Goal: Task Accomplishment & Management: Manage account settings

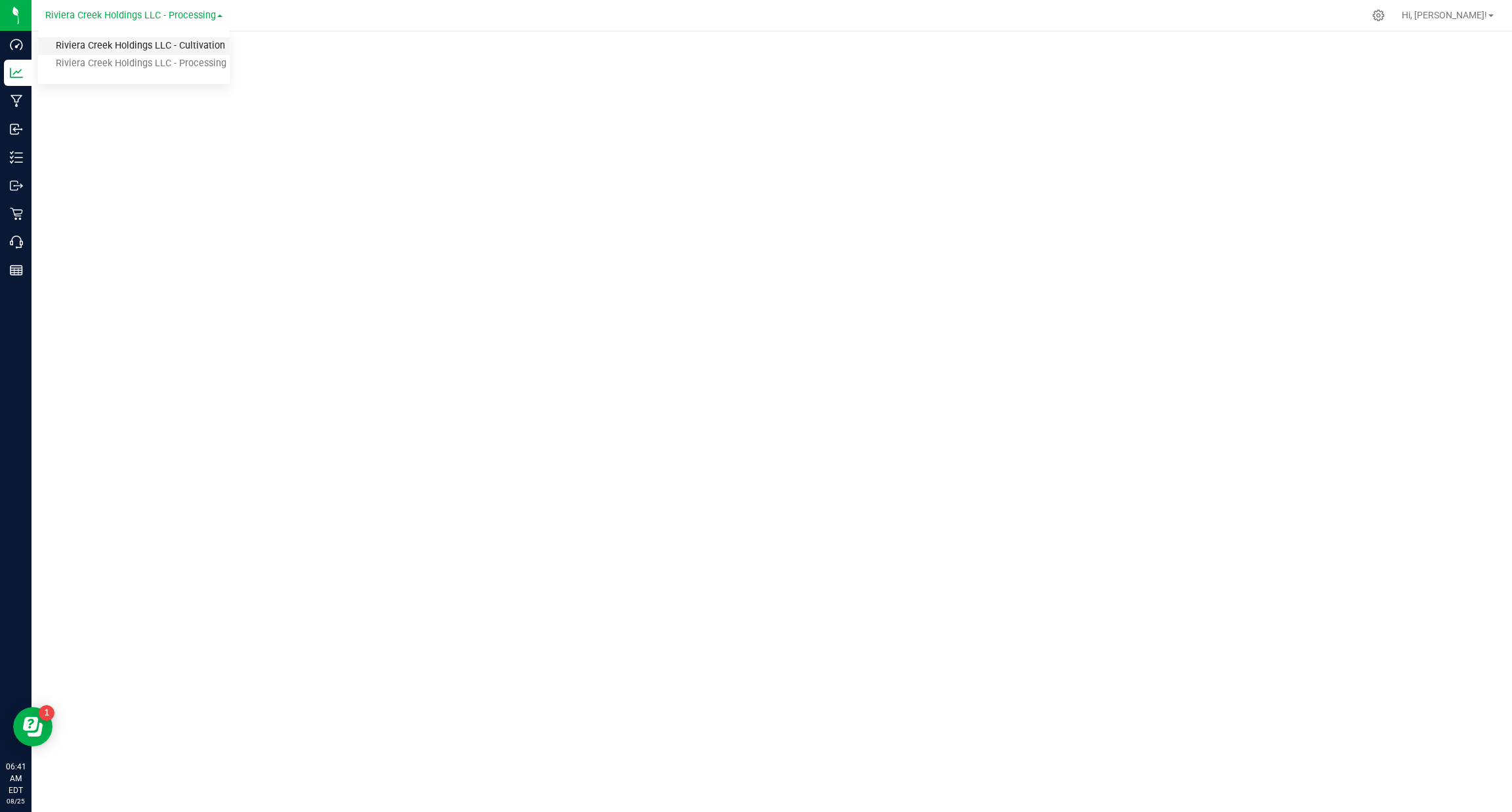
click at [203, 49] on link "Riviera Creek Holdings LLC - Cultivation" at bounding box center [133, 46] width 192 height 17
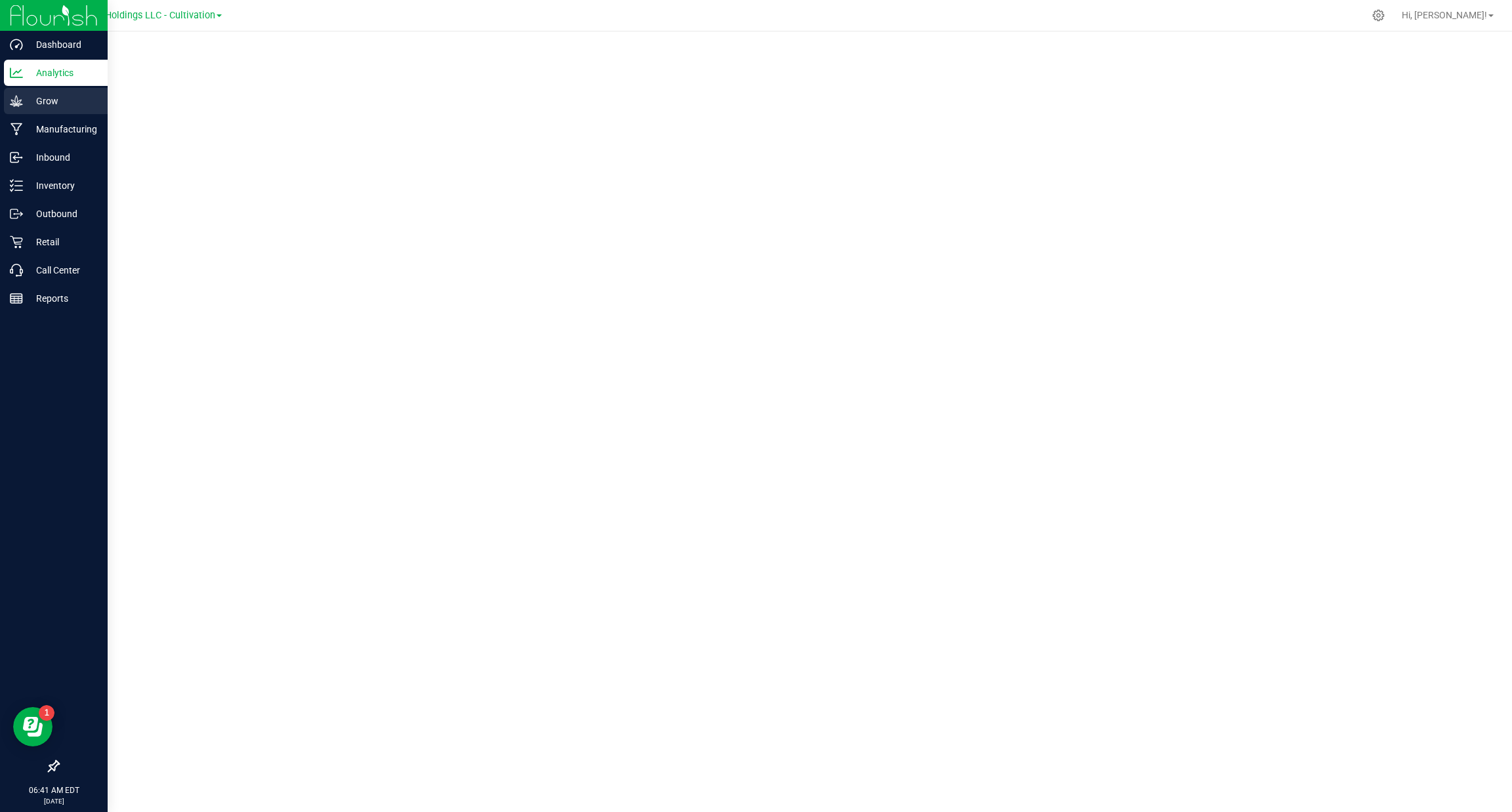
click at [29, 94] on p "Grow" at bounding box center [62, 101] width 79 height 16
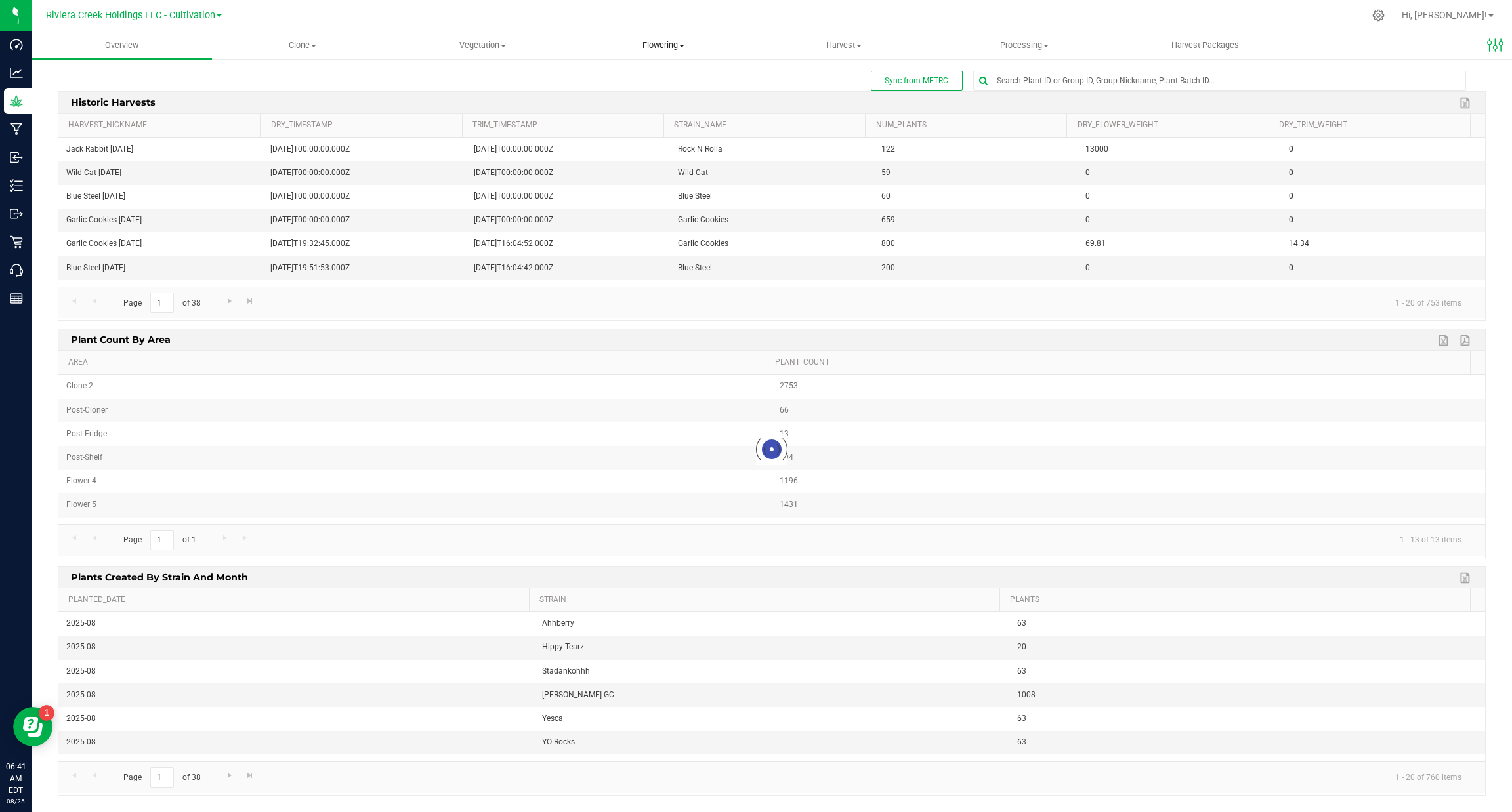
click at [655, 57] on uib-tab-heading "Flowering Create harvest Flowering groups Flowering plants Apply to plants" at bounding box center [663, 45] width 179 height 26
click at [633, 95] on span "Flowering groups" at bounding box center [627, 95] width 109 height 11
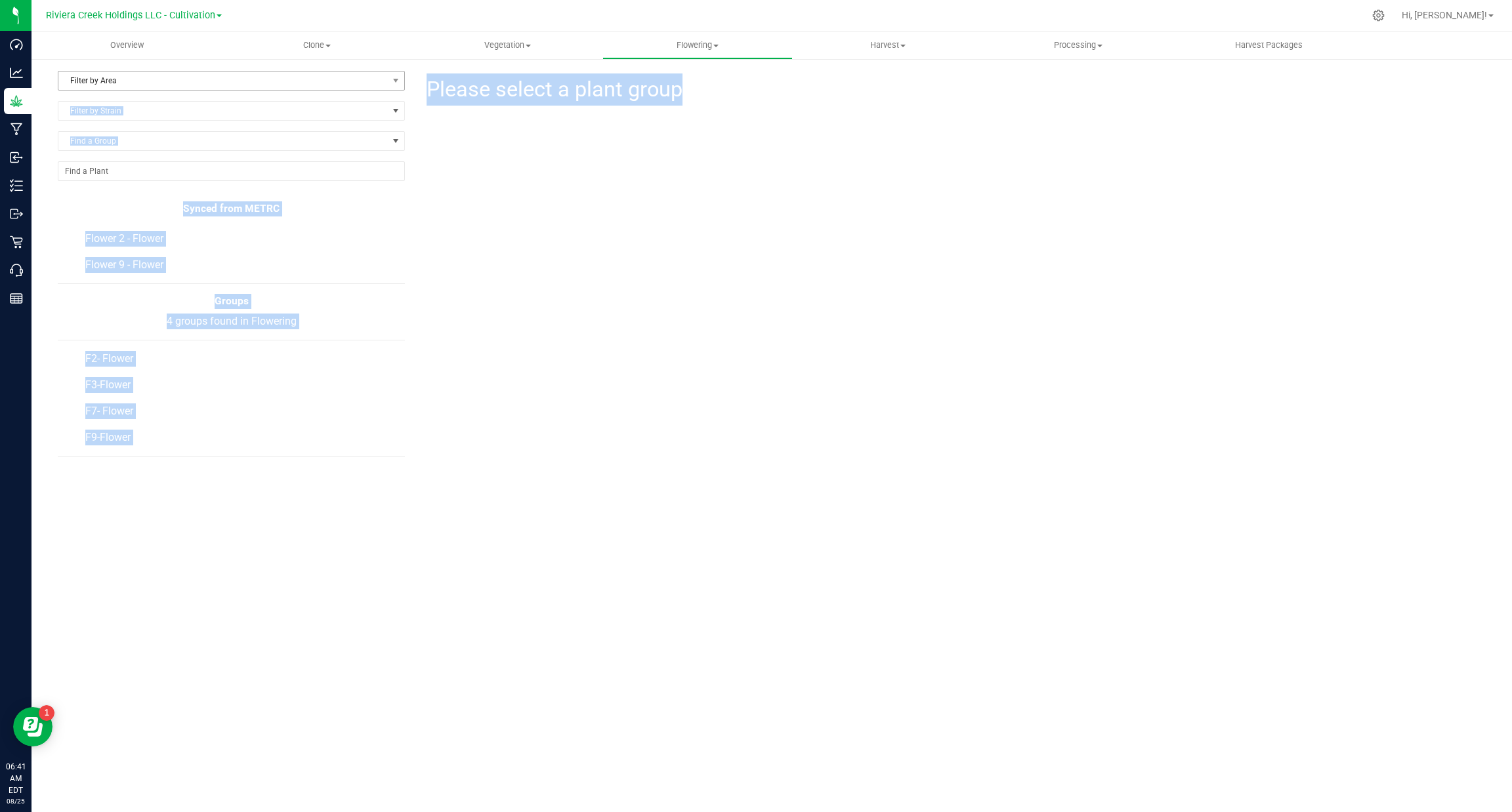
drag, startPoint x: 721, startPoint y: 80, endPoint x: 379, endPoint y: 86, distance: 342.1
click at [379, 86] on div "Filter by Area Filter by Area All Clone 3 Dry Room 2 Flower 1 Flower 10 Flower …" at bounding box center [771, 267] width 1428 height 393
click at [455, 88] on span "Please select a plant group" at bounding box center [553, 89] width 258 height 32
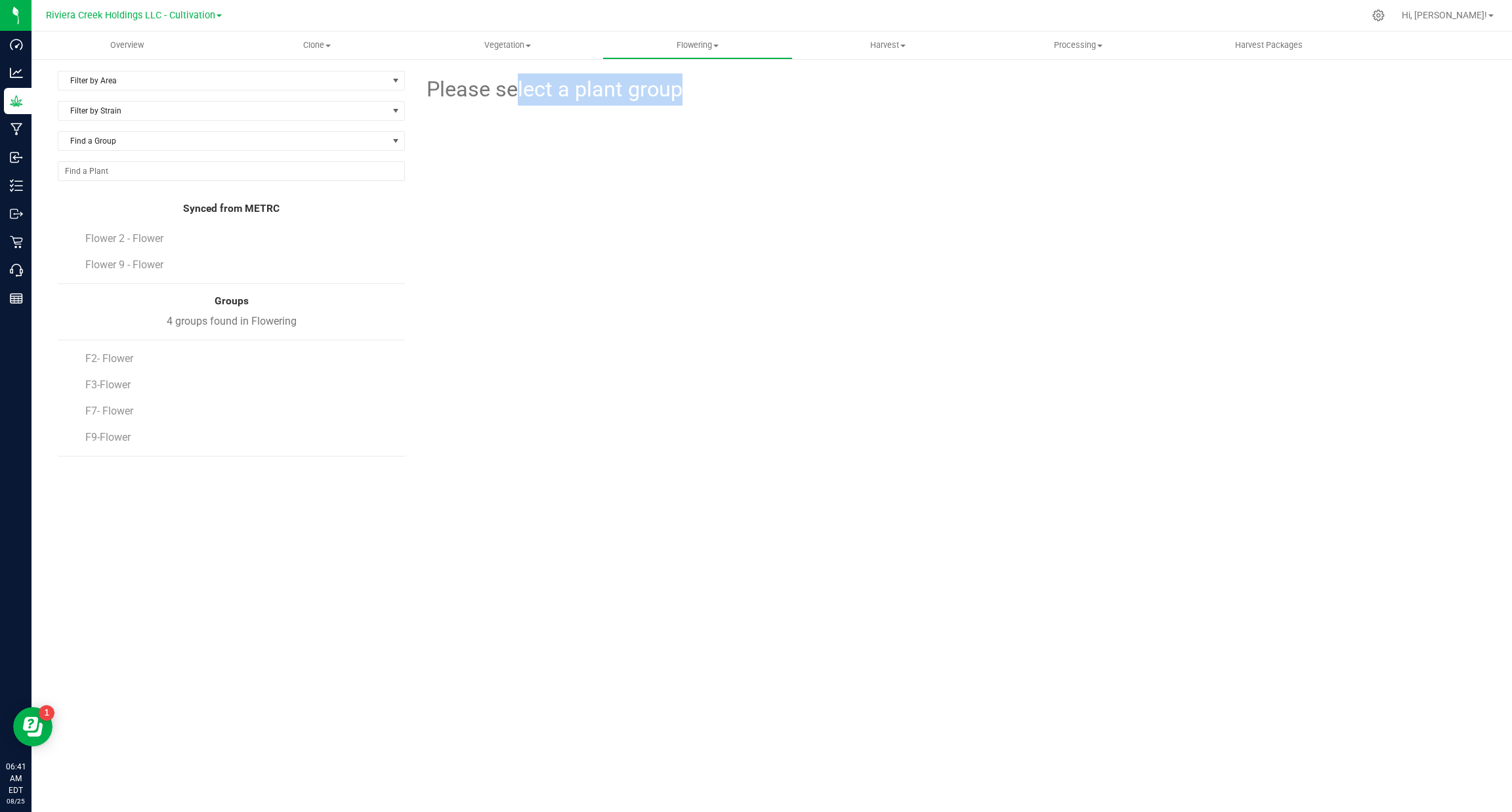
drag, startPoint x: 422, startPoint y: 82, endPoint x: 739, endPoint y: 80, distance: 317.0
click at [739, 80] on div "Please select a plant group" at bounding box center [950, 88] width 1071 height 35
click at [739, 80] on form at bounding box center [1079, 89] width 793 height 32
drag, startPoint x: 694, startPoint y: 96, endPoint x: 423, endPoint y: 83, distance: 271.3
click at [423, 83] on div "Please select a plant group" at bounding box center [950, 88] width 1071 height 35
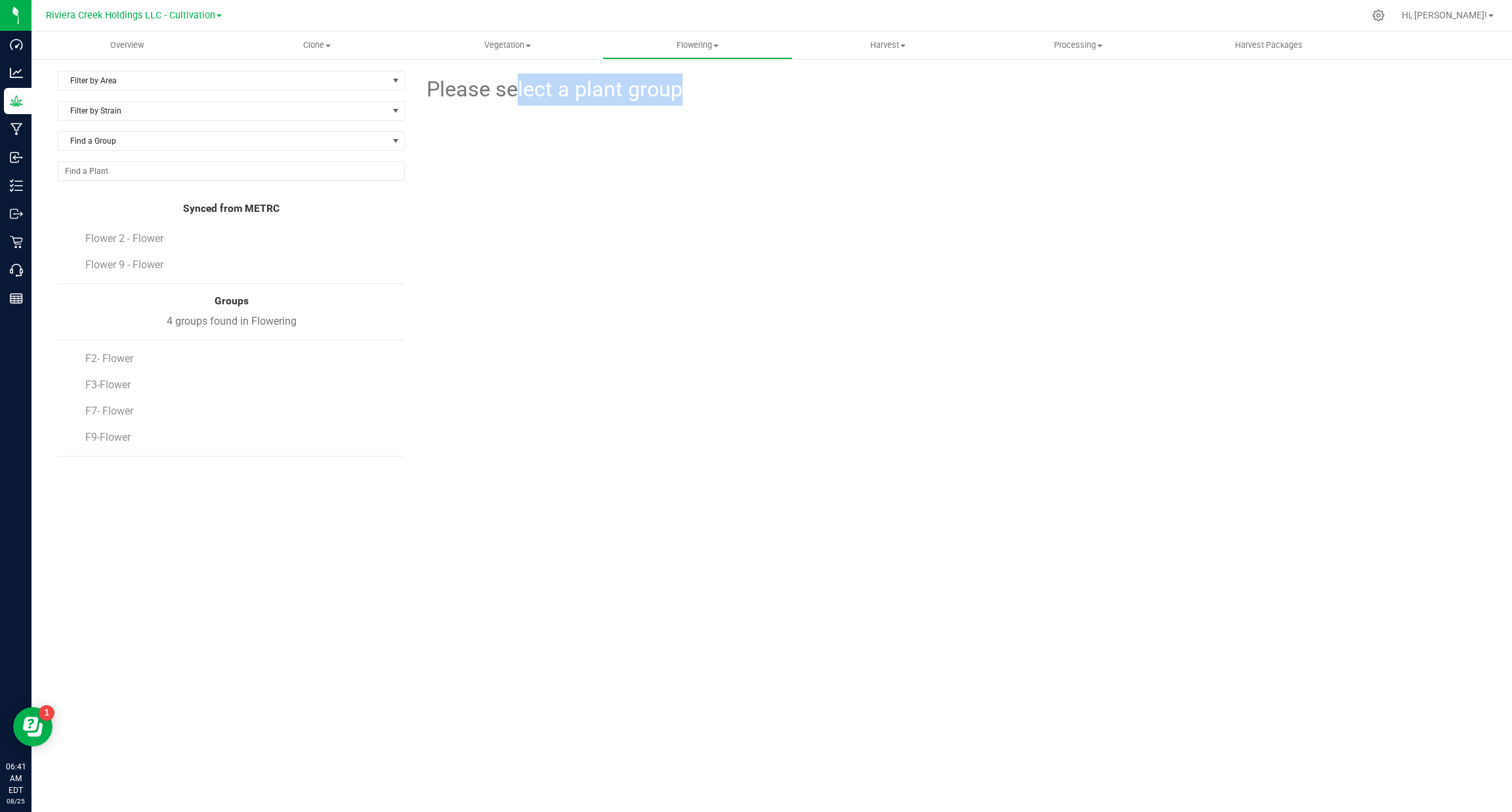
click at [424, 80] on span "Please select a plant group" at bounding box center [553, 89] width 258 height 32
drag, startPoint x: 428, startPoint y: 83, endPoint x: 749, endPoint y: 76, distance: 321.1
click at [749, 76] on div "Please select a plant group" at bounding box center [950, 88] width 1051 height 35
drag, startPoint x: 749, startPoint y: 76, endPoint x: 673, endPoint y: 98, distance: 79.1
click at [749, 76] on form at bounding box center [1079, 89] width 793 height 32
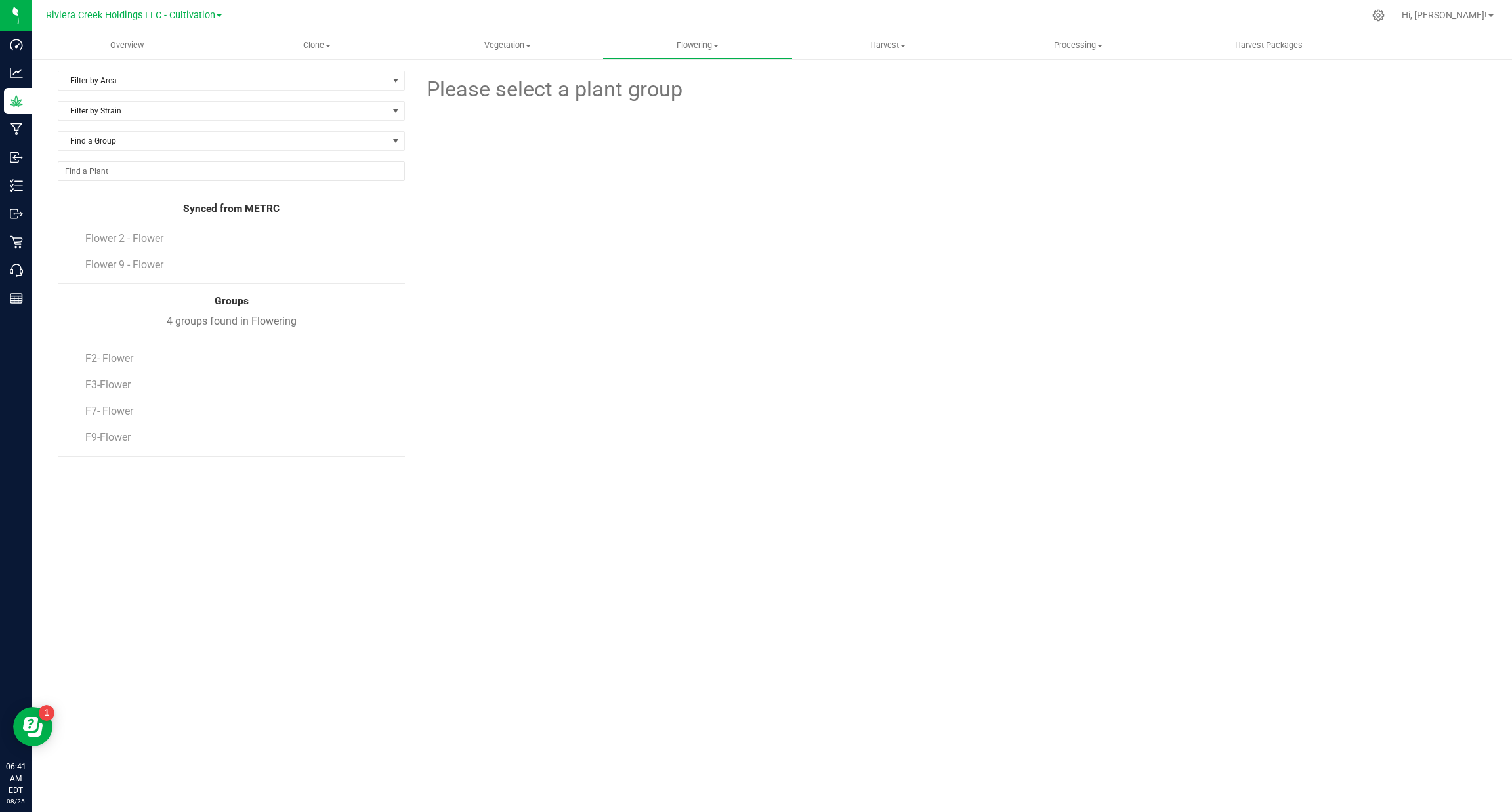
click at [582, 280] on div "Please select a plant group" at bounding box center [950, 267] width 1071 height 393
click at [113, 360] on span "F2- Flower" at bounding box center [110, 359] width 50 height 13
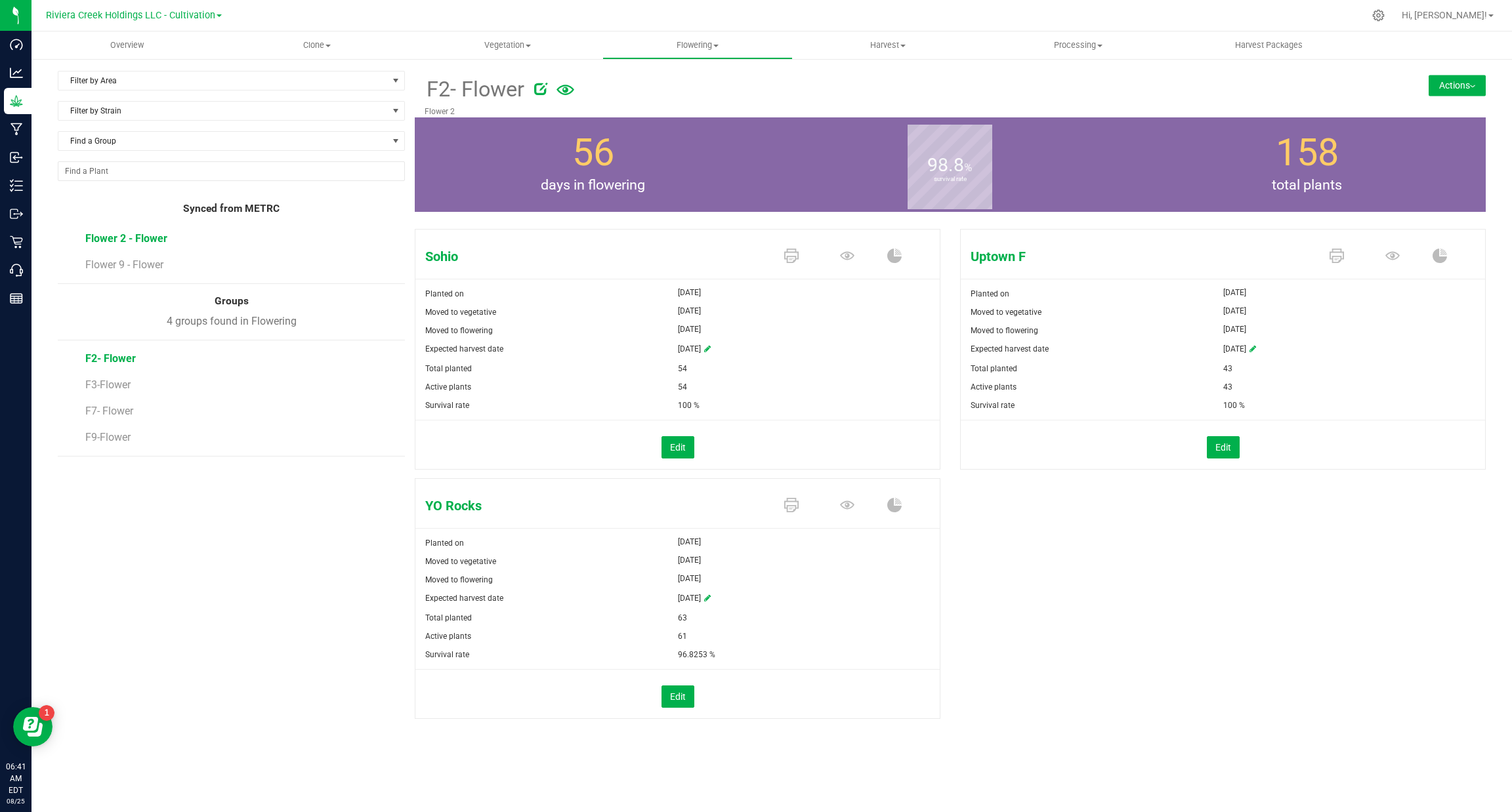
click at [118, 244] on span "Flower 2 - Flower" at bounding box center [126, 239] width 82 height 13
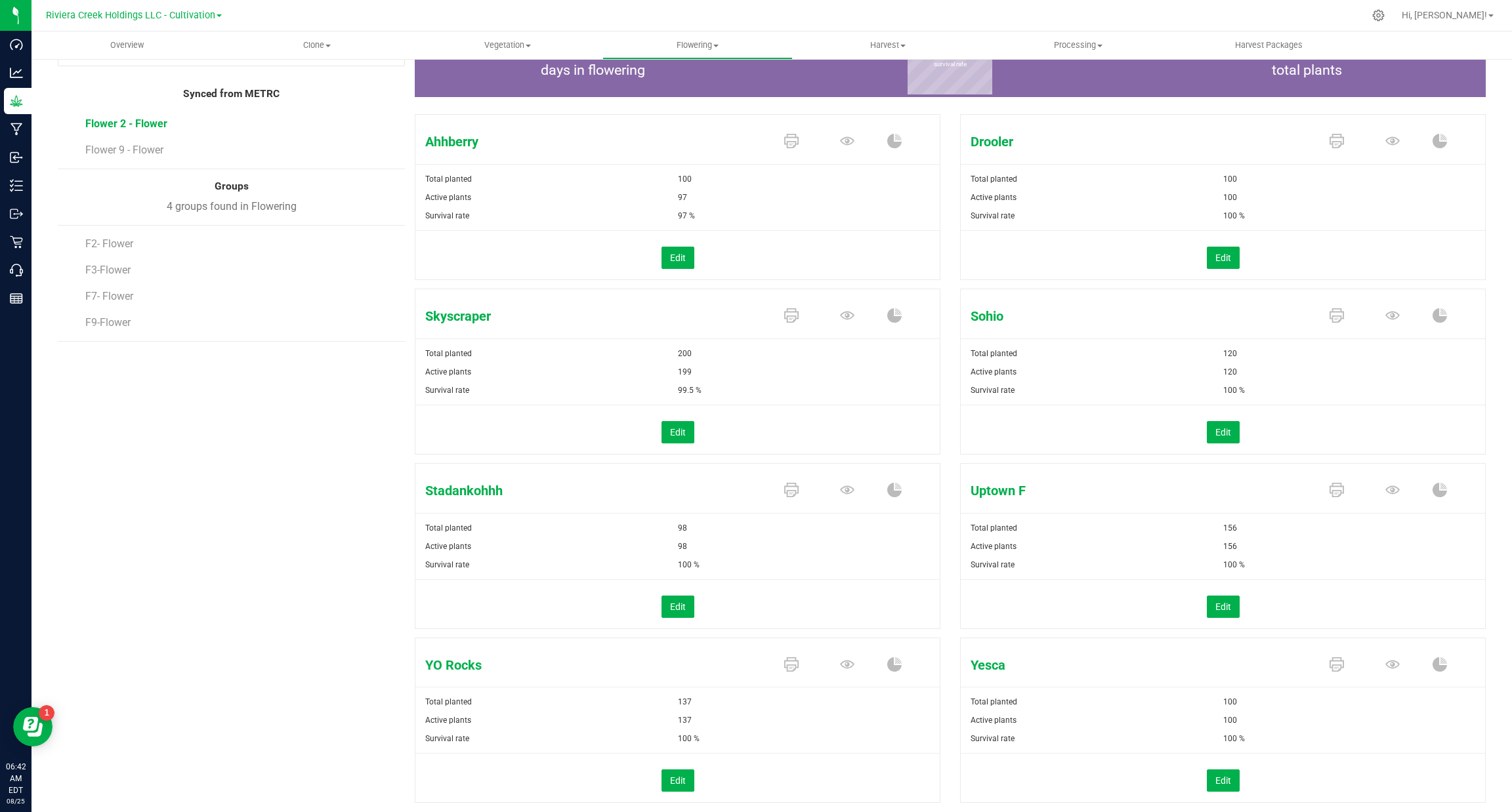
scroll to position [151, 0]
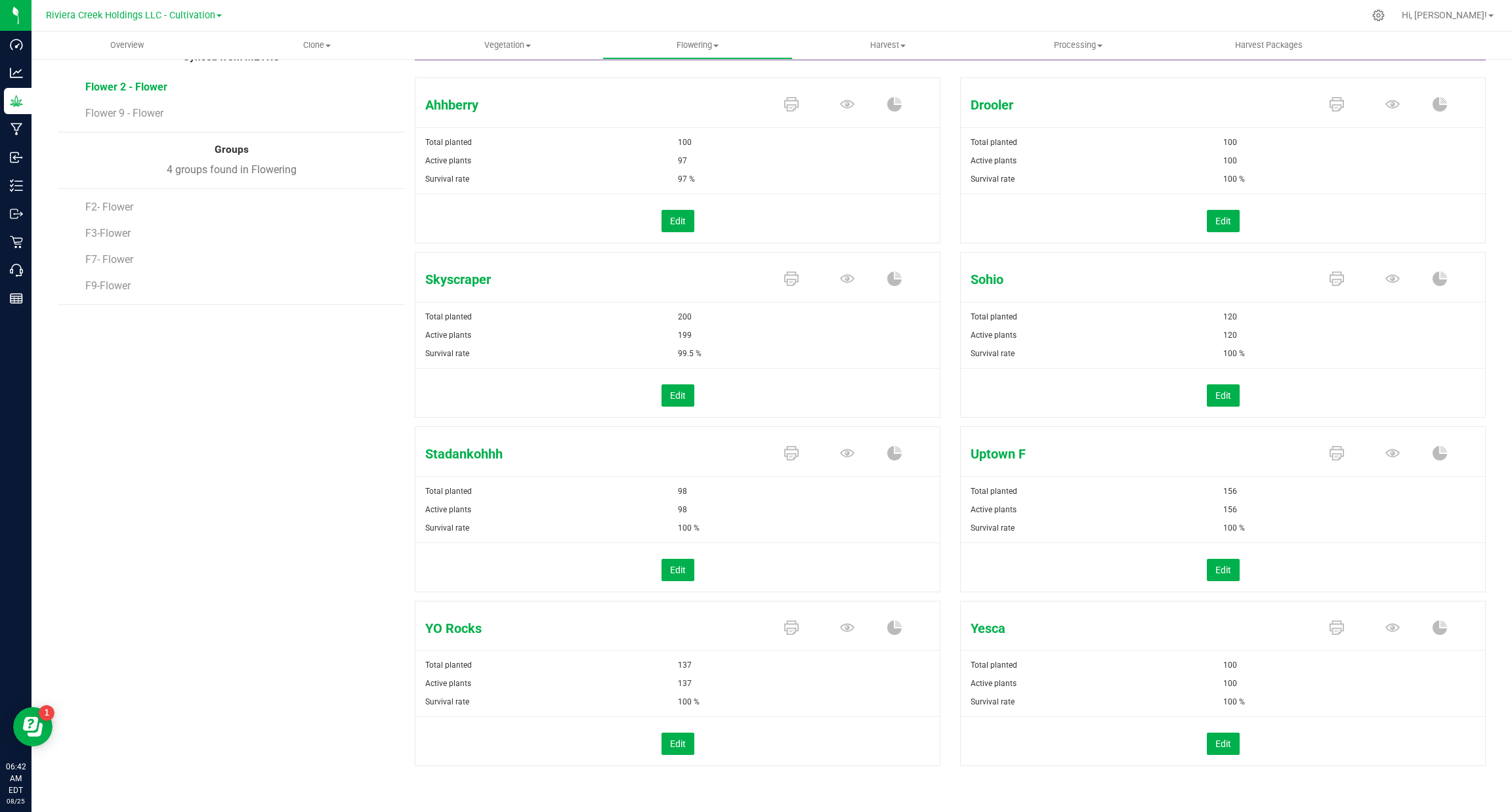
click at [109, 198] on li "F2- Flower" at bounding box center [240, 202] width 310 height 26
click at [118, 203] on span "F2- Flower" at bounding box center [110, 207] width 50 height 13
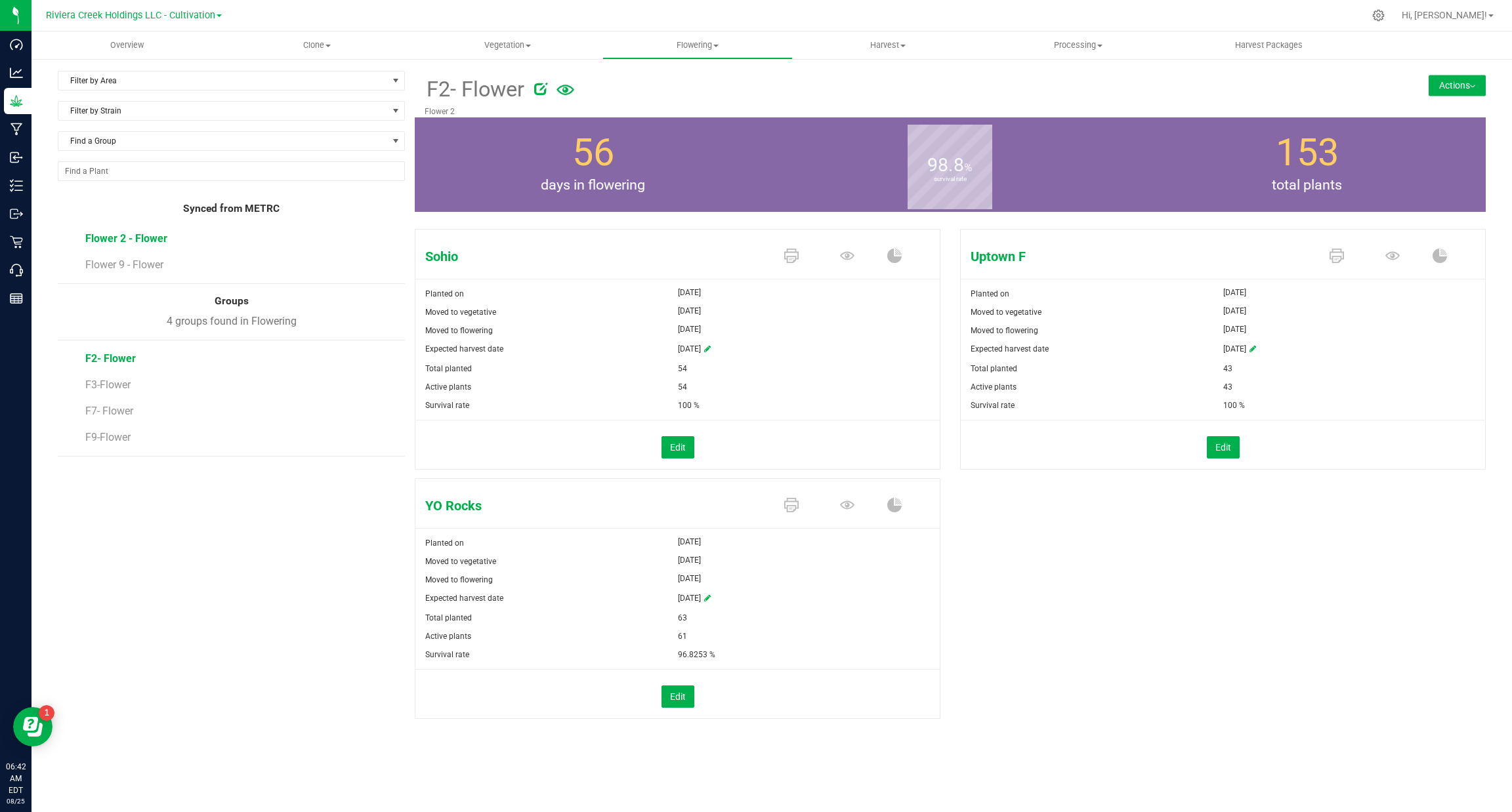
click at [123, 237] on span "Flower 2 - Flower" at bounding box center [126, 239] width 82 height 13
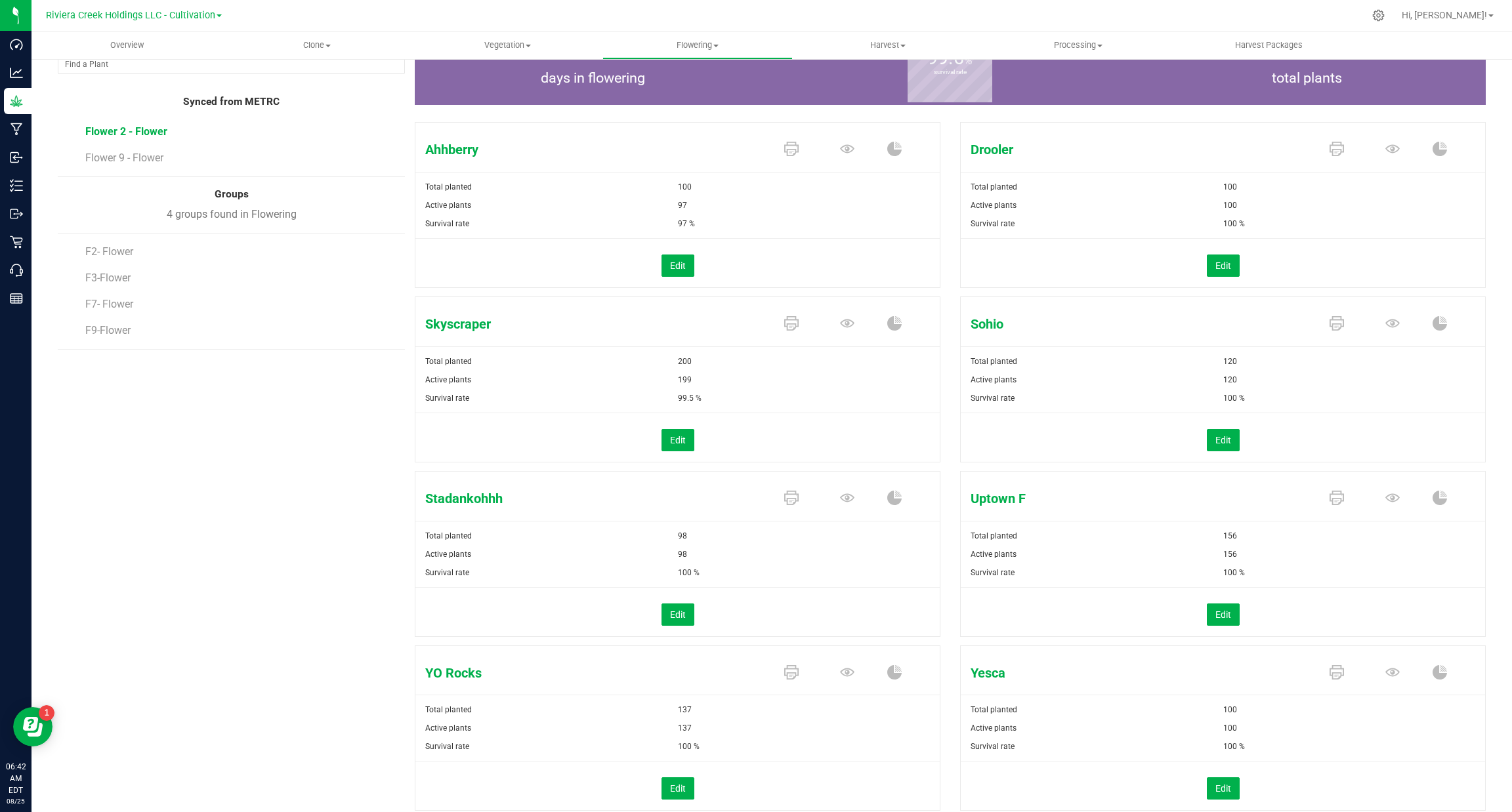
scroll to position [151, 0]
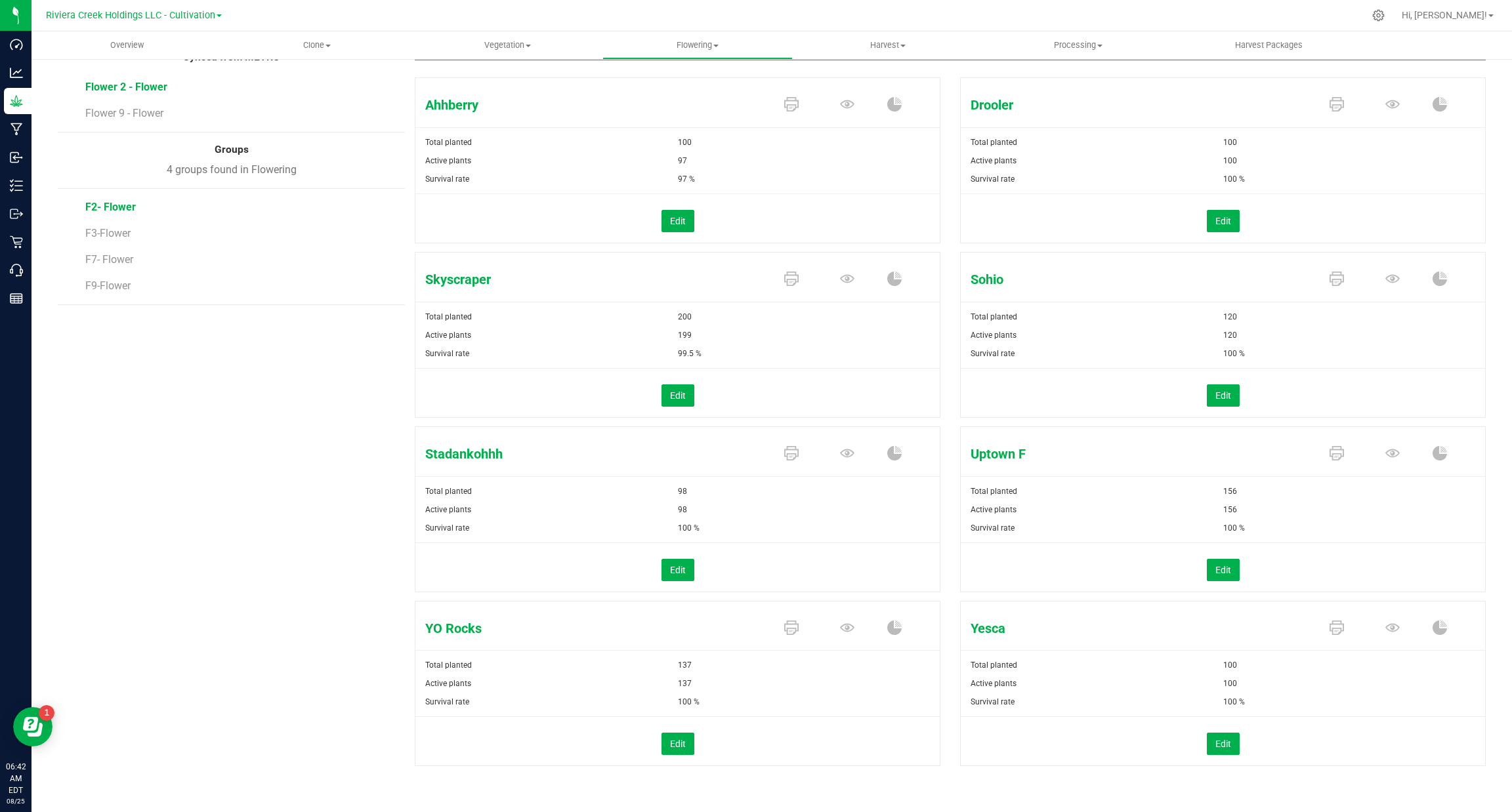
click at [94, 207] on span "F2- Flower" at bounding box center [110, 207] width 50 height 13
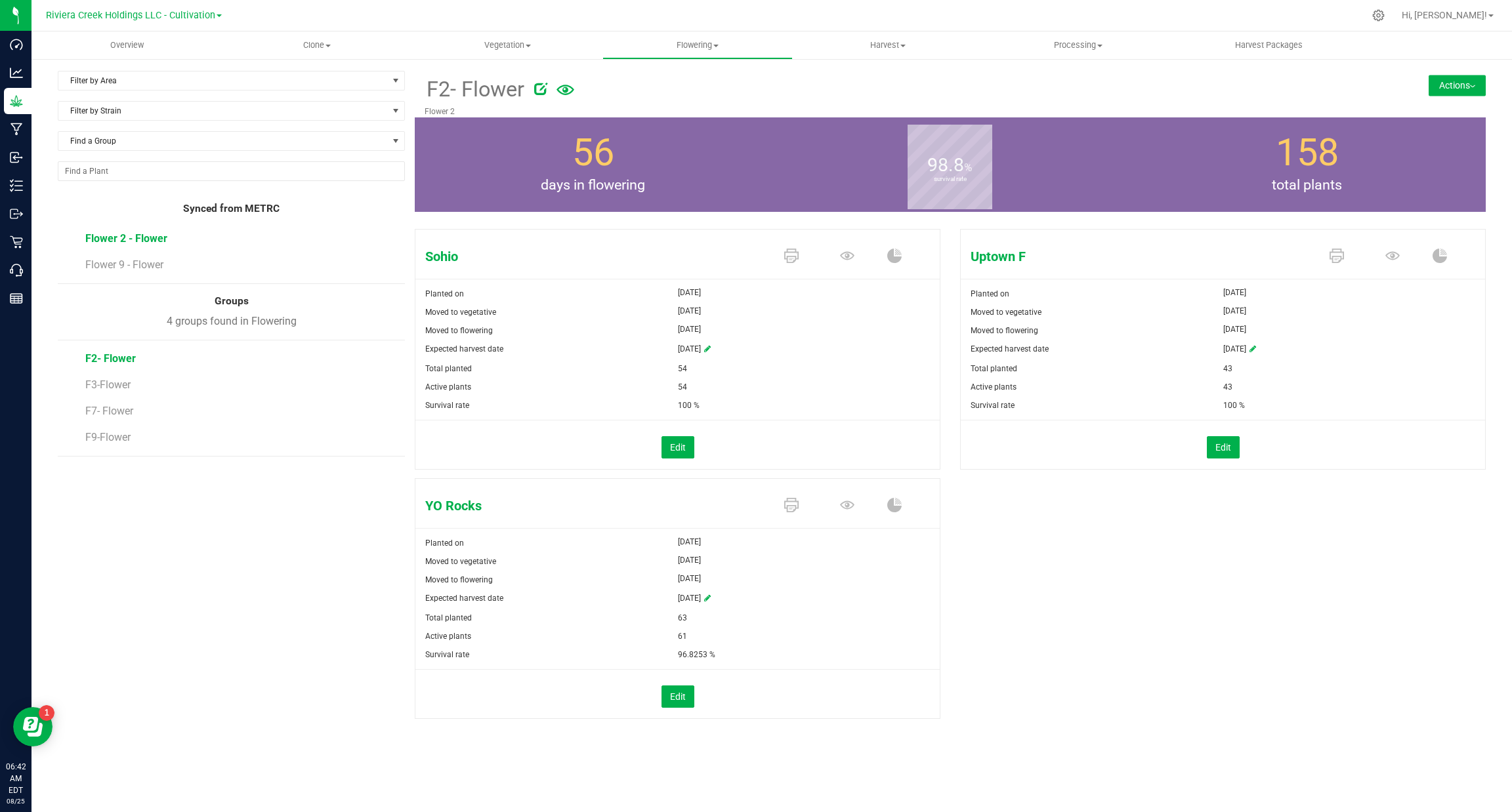
click at [121, 240] on span "Flower 2 - Flower" at bounding box center [126, 239] width 82 height 13
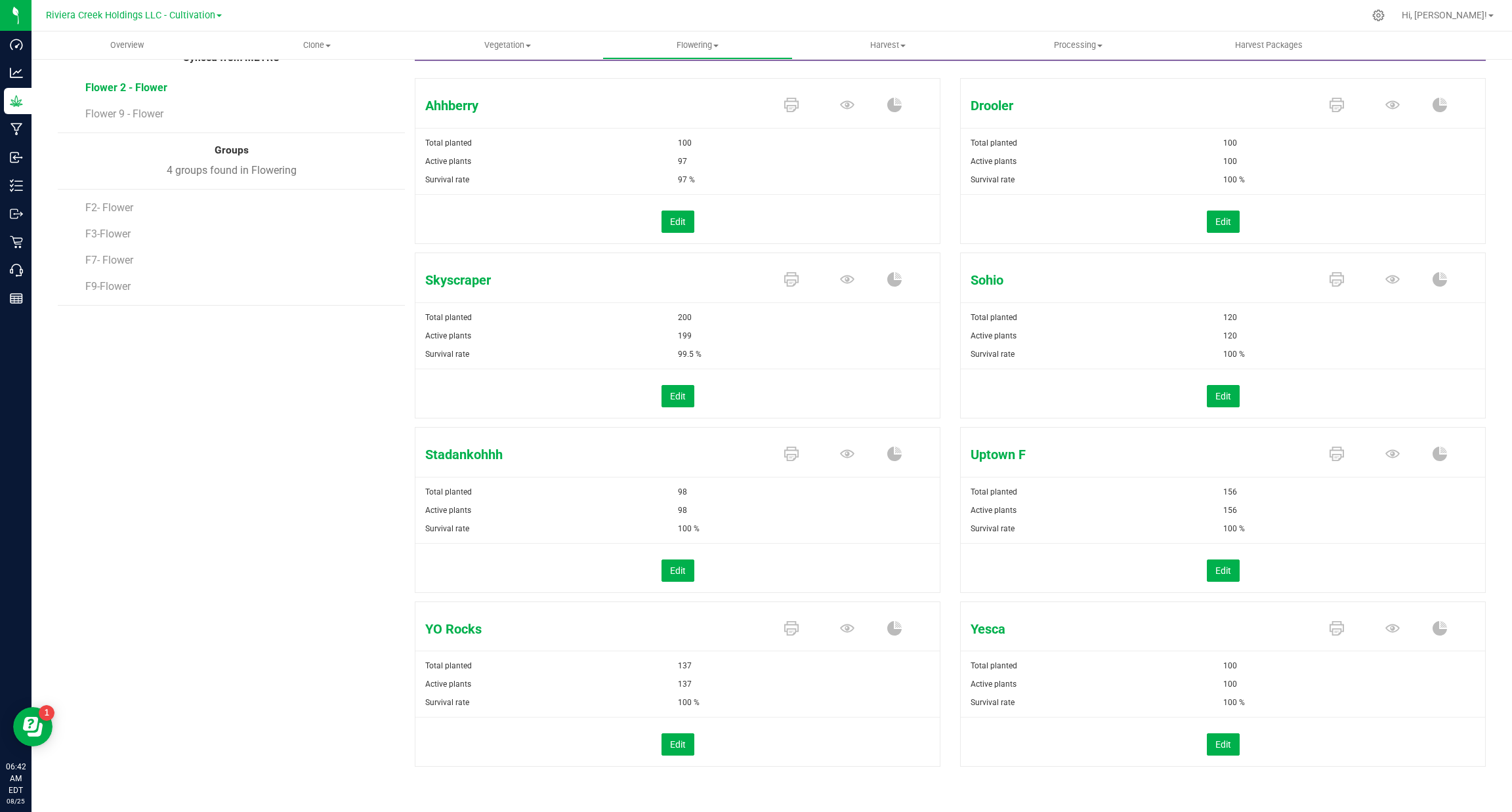
scroll to position [151, 0]
click at [117, 201] on span "F2- Flower" at bounding box center [110, 207] width 50 height 13
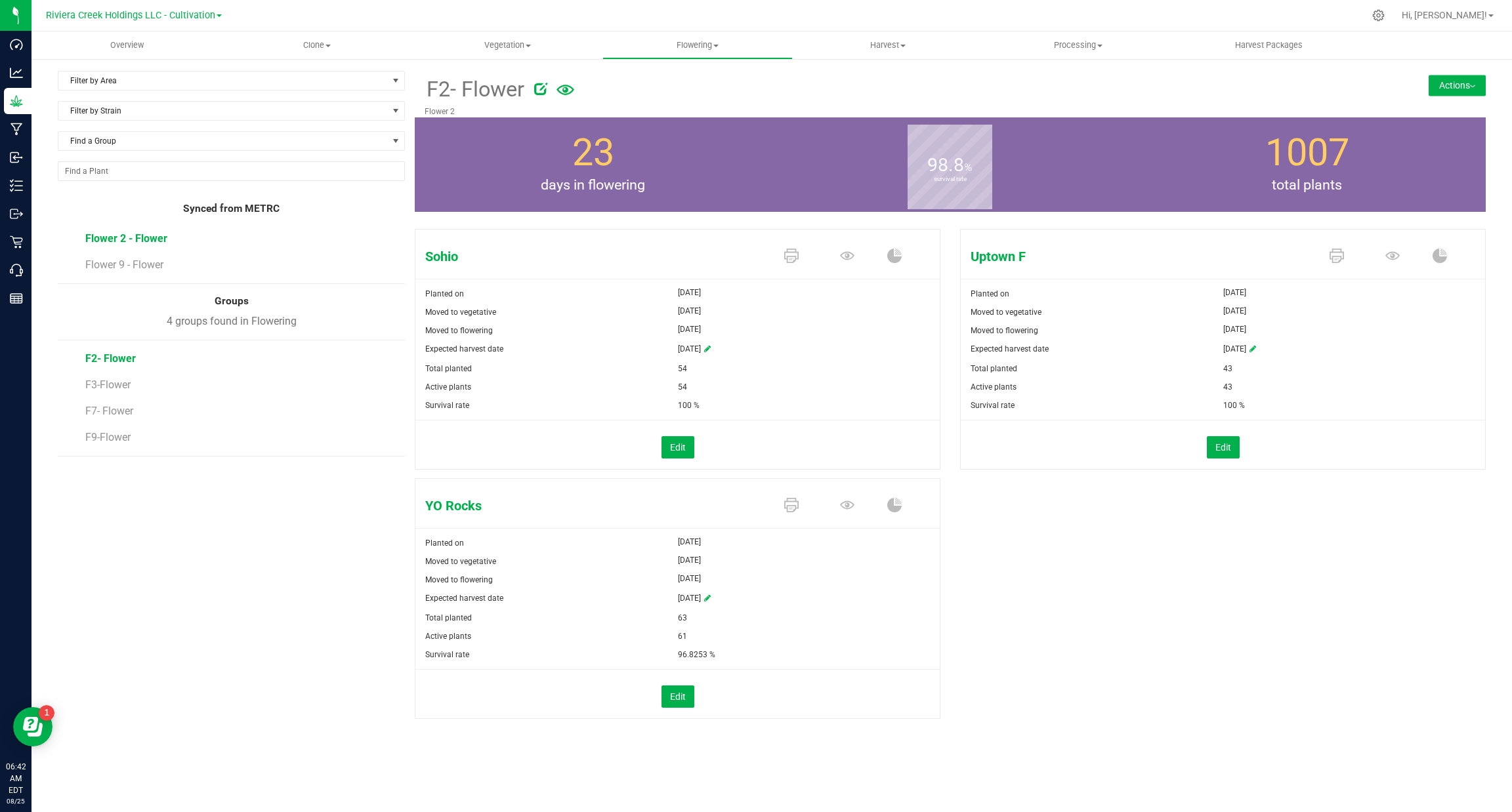
click at [107, 236] on span "Flower 2 - Flower" at bounding box center [126, 239] width 82 height 13
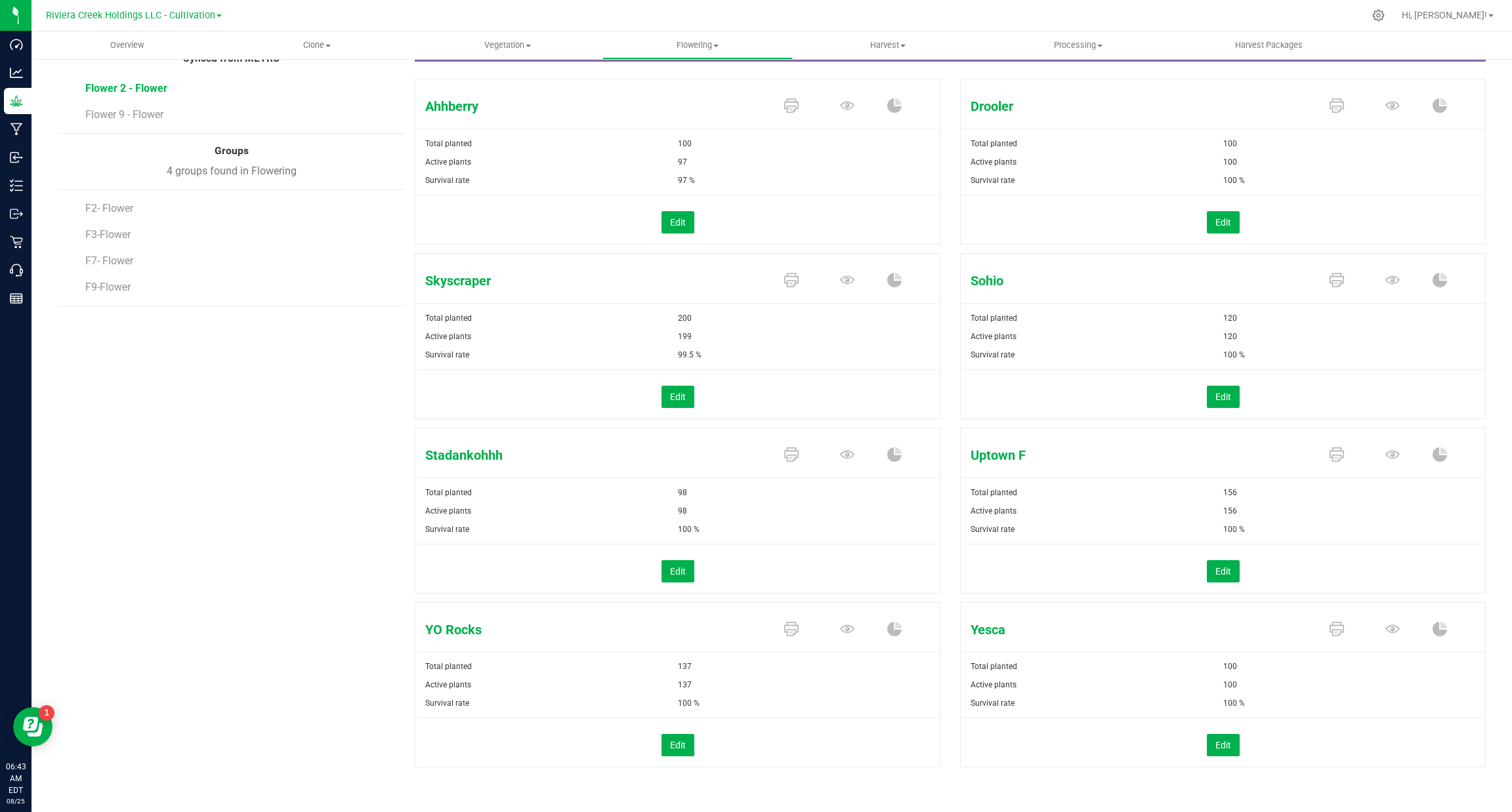
scroll to position [151, 0]
